Goal: Navigation & Orientation: Find specific page/section

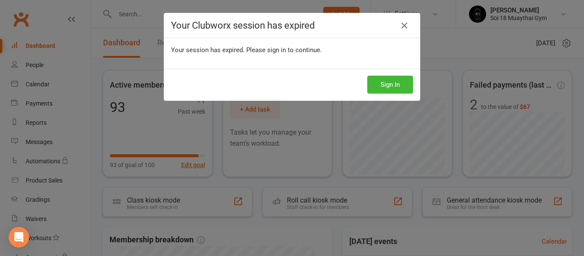
click at [403, 45] on div "Your session has expired. Please sign in to continue." at bounding box center [292, 50] width 242 height 10
click at [405, 45] on div "Your session has expired. Please sign in to continue." at bounding box center [292, 50] width 242 height 10
click at [407, 45] on div "Your session has expired. Please sign in to continue." at bounding box center [292, 50] width 242 height 10
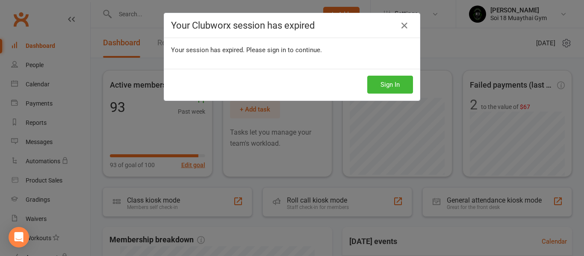
click at [406, 85] on div "Your Clubworx session has expired Your session has expired. Please sign in to c…" at bounding box center [292, 128] width 584 height 256
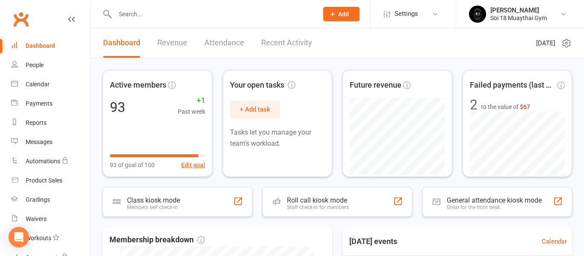
click at [49, 46] on div "Dashboard" at bounding box center [40, 45] width 29 height 7
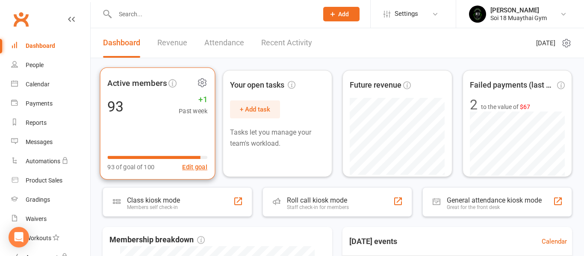
click at [143, 124] on div "Active members 93 +1 Past week 93 of goal of 100 Edit goal" at bounding box center [157, 124] width 115 height 112
